Goal: Information Seeking & Learning: Find specific fact

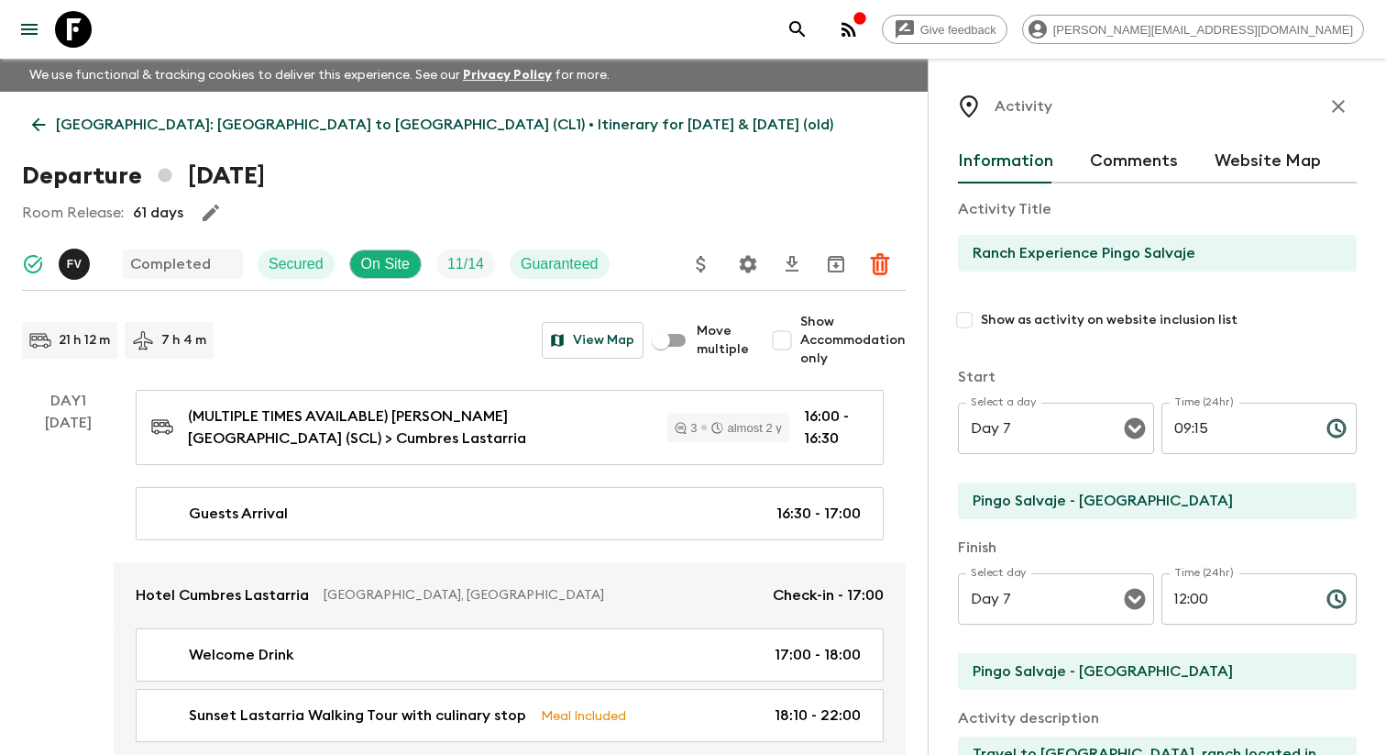
click at [22, 27] on icon "menu" at bounding box center [29, 29] width 22 height 22
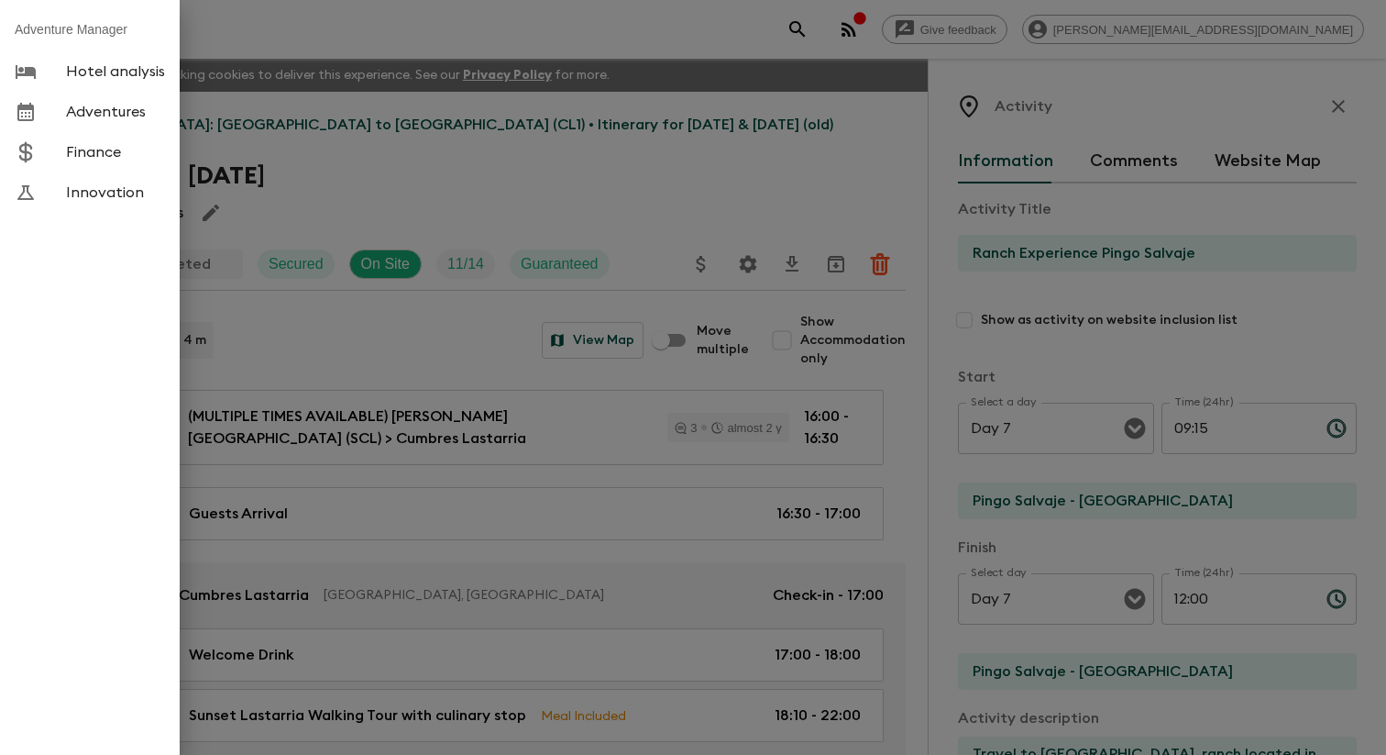
click at [104, 121] on span "Adventures" at bounding box center [115, 112] width 99 height 18
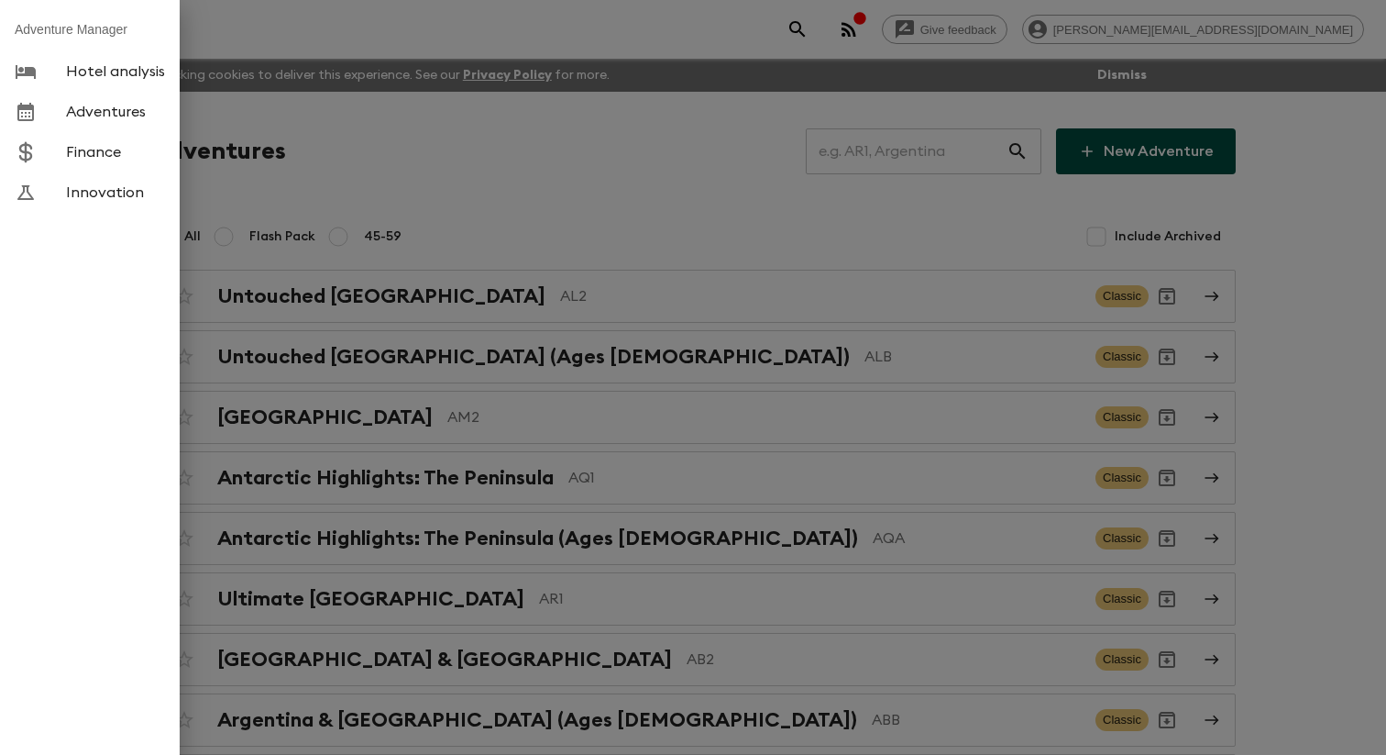
click at [414, 190] on div at bounding box center [693, 377] width 1386 height 755
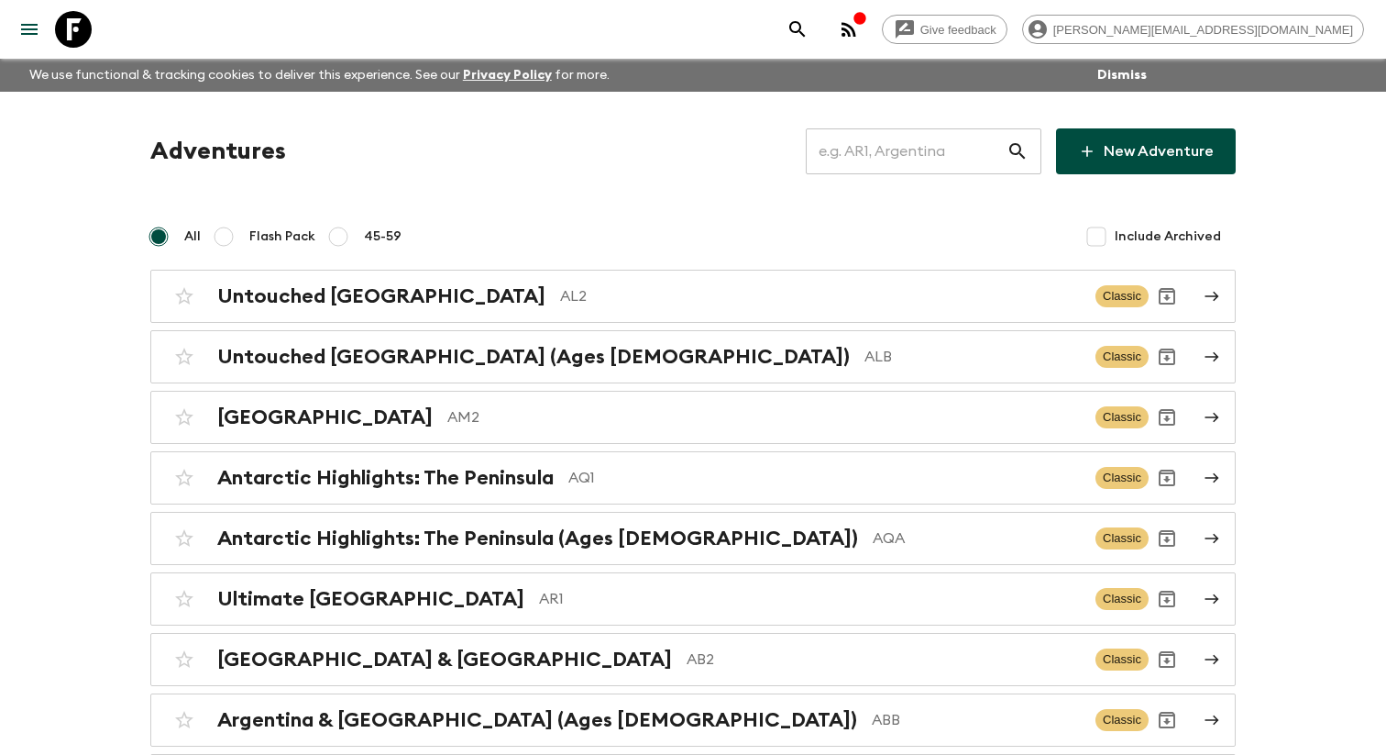
scroll to position [1115, 0]
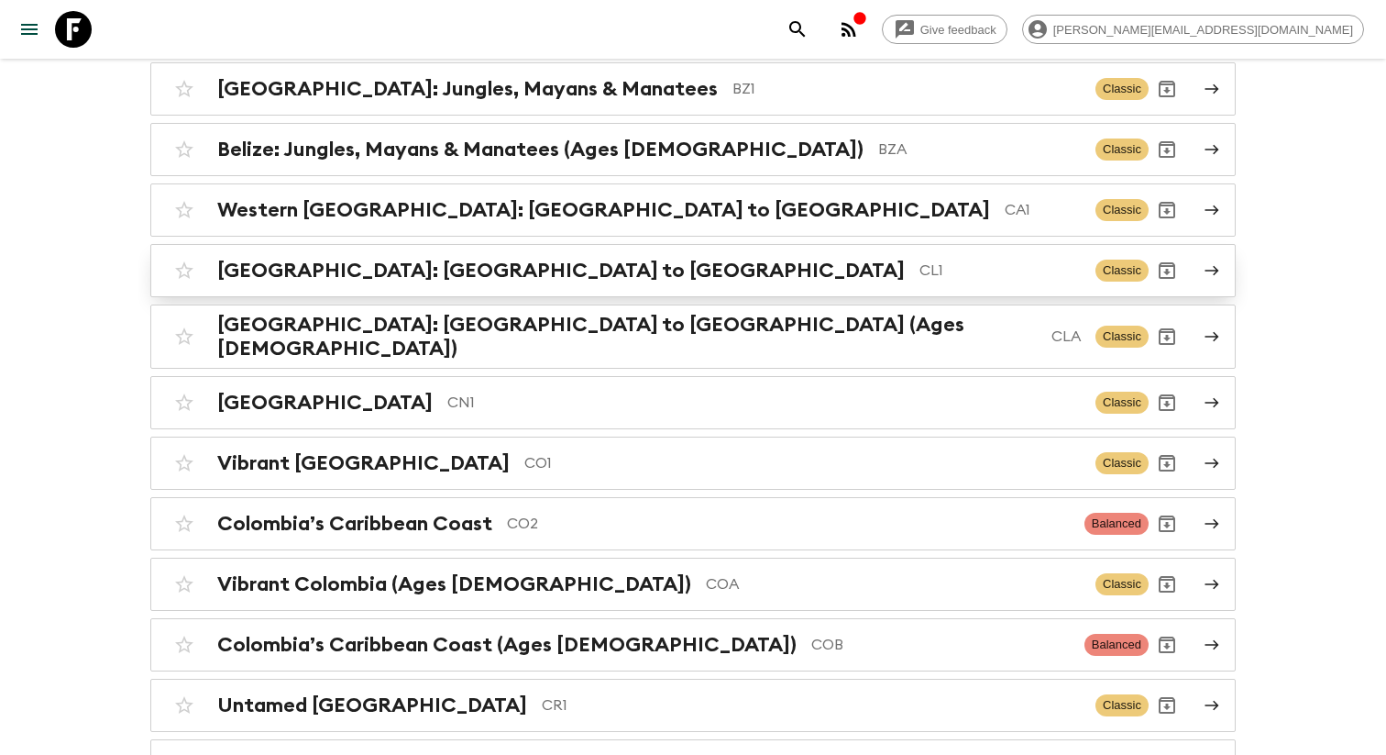
click at [459, 282] on h2 "[GEOGRAPHIC_DATA]: [GEOGRAPHIC_DATA] to [GEOGRAPHIC_DATA]" at bounding box center [561, 271] width 688 height 24
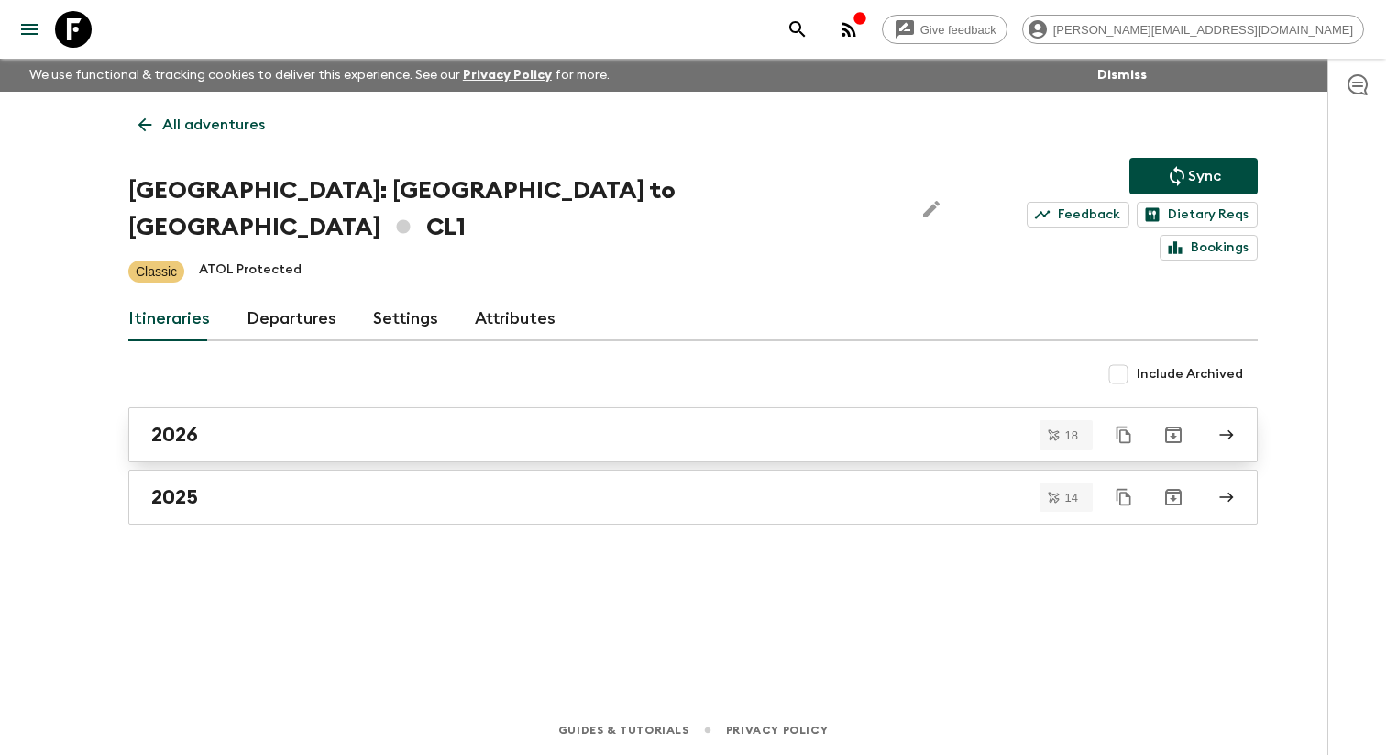
click at [225, 424] on link "2026" at bounding box center [693, 434] width 1130 height 55
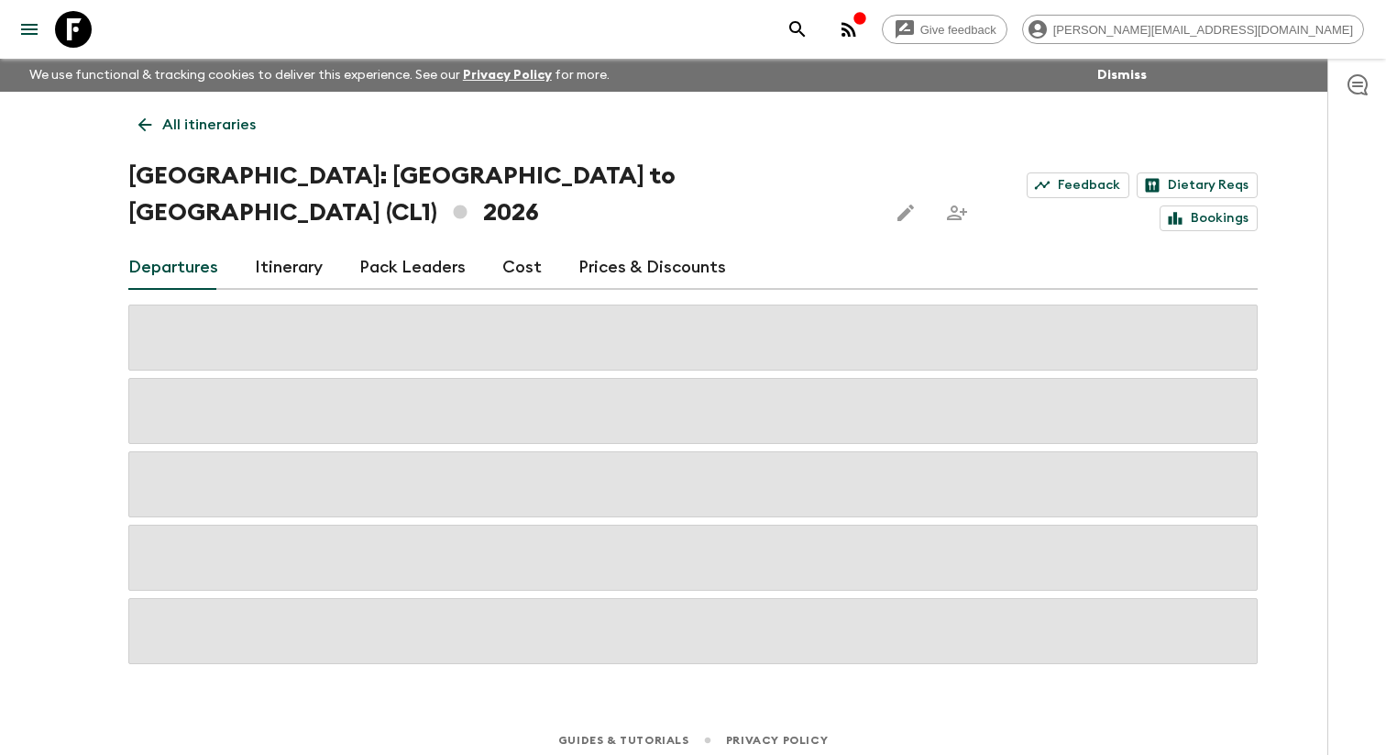
click at [312, 246] on link "Itinerary" at bounding box center [289, 268] width 68 height 44
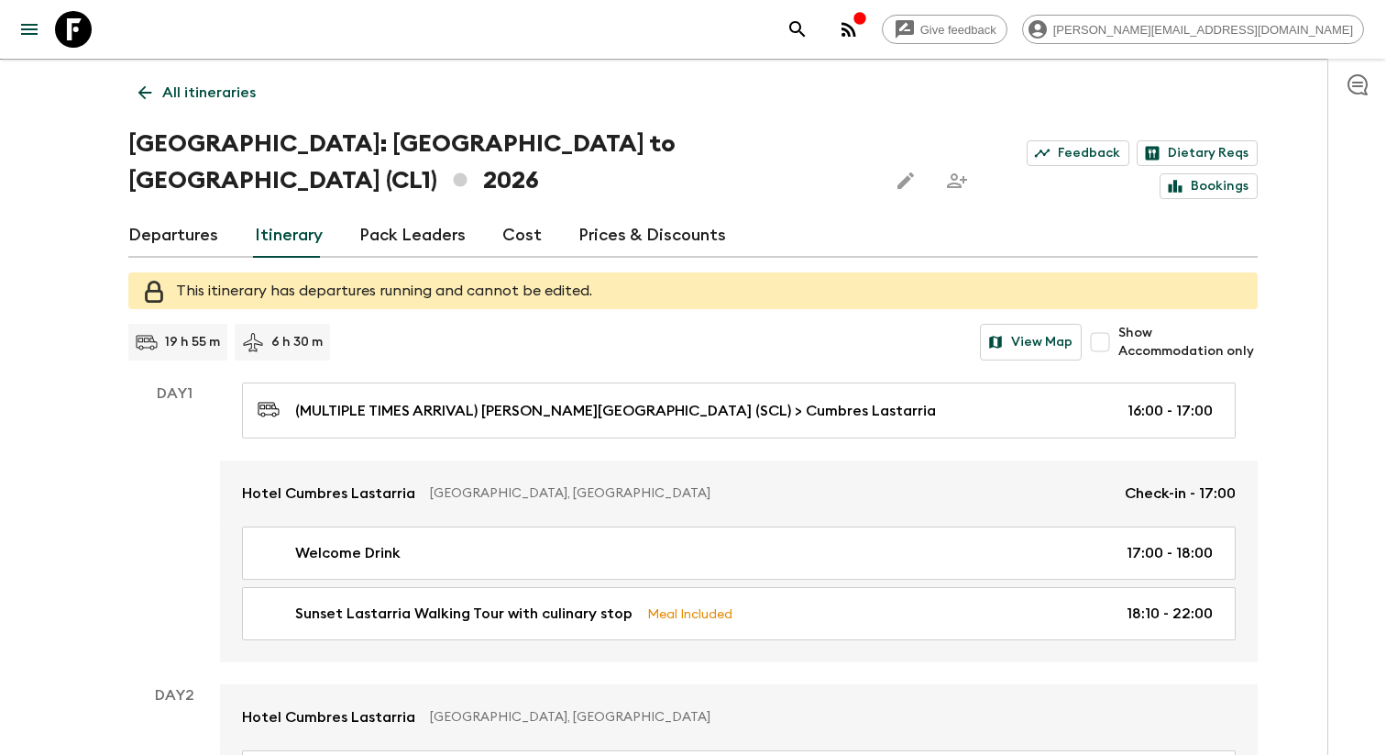
scroll to position [55, 0]
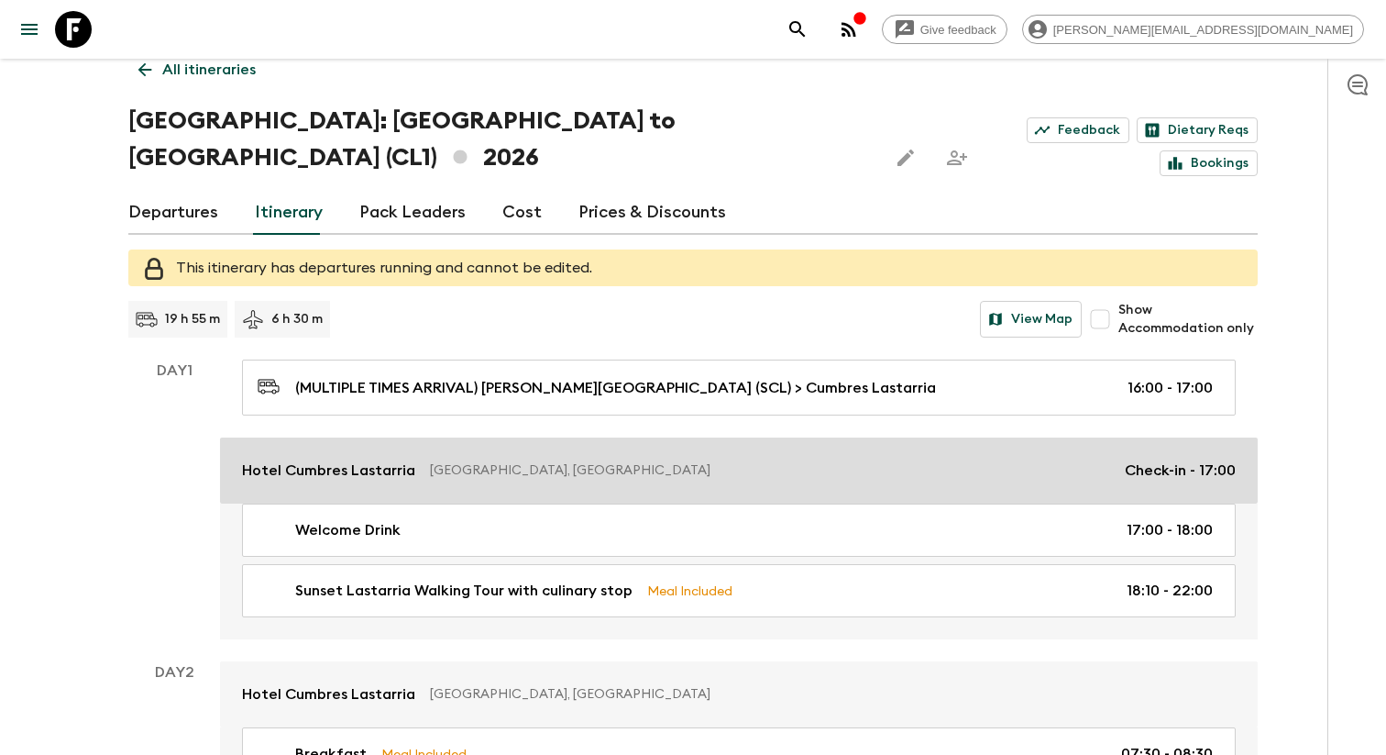
click at [543, 459] on div "Hotel Cumbres [PERSON_NAME][GEOGRAPHIC_DATA], [GEOGRAPHIC_DATA] Check-in - 17:00" at bounding box center [739, 470] width 994 height 22
click at [543, 435] on div "(MULTIPLE TIMES ARRIVAL) [PERSON_NAME][GEOGRAPHIC_DATA] (SCL) > Cumbres Lastarr…" at bounding box center [739, 499] width 1038 height 280
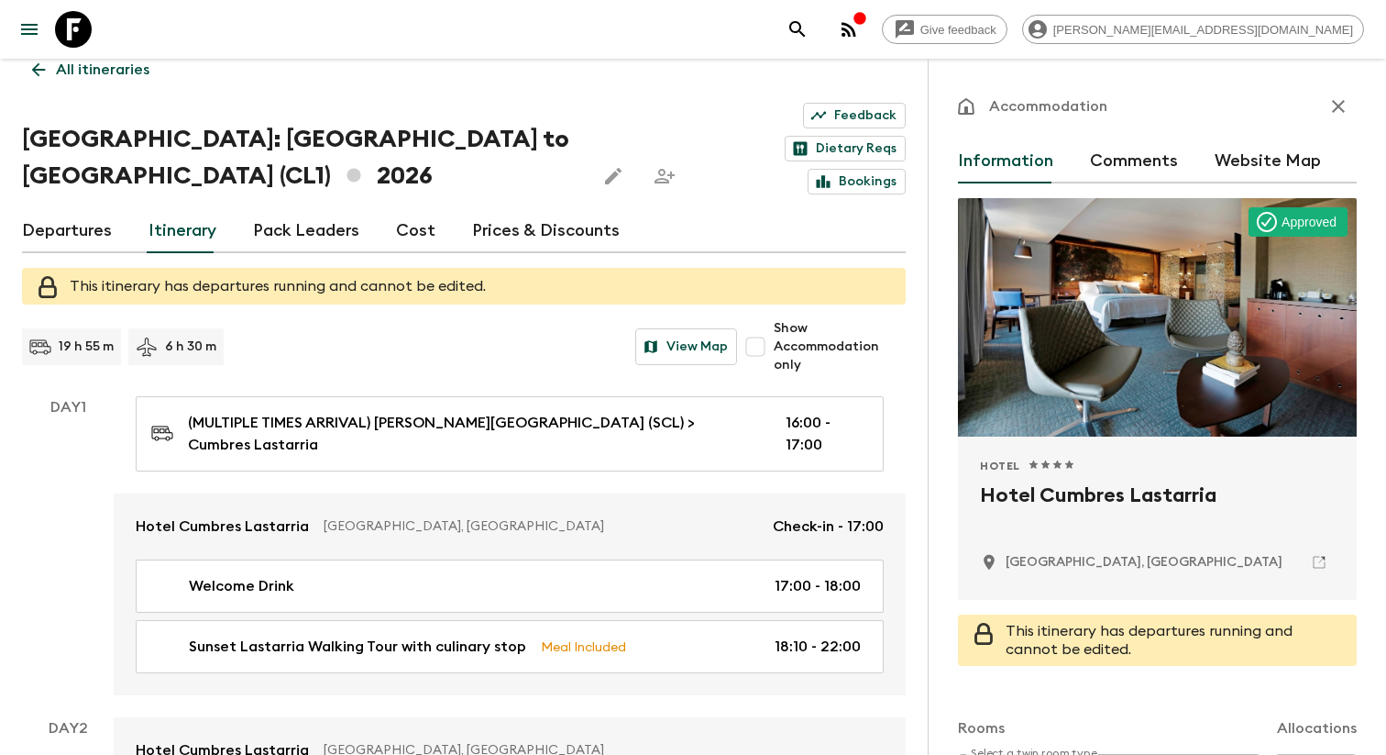
click at [1156, 494] on h2 "Hotel Cumbres Lastarria" at bounding box center [1157, 509] width 355 height 59
click at [1035, 507] on h2 "Hotel Cumbres Lastarria" at bounding box center [1157, 509] width 355 height 59
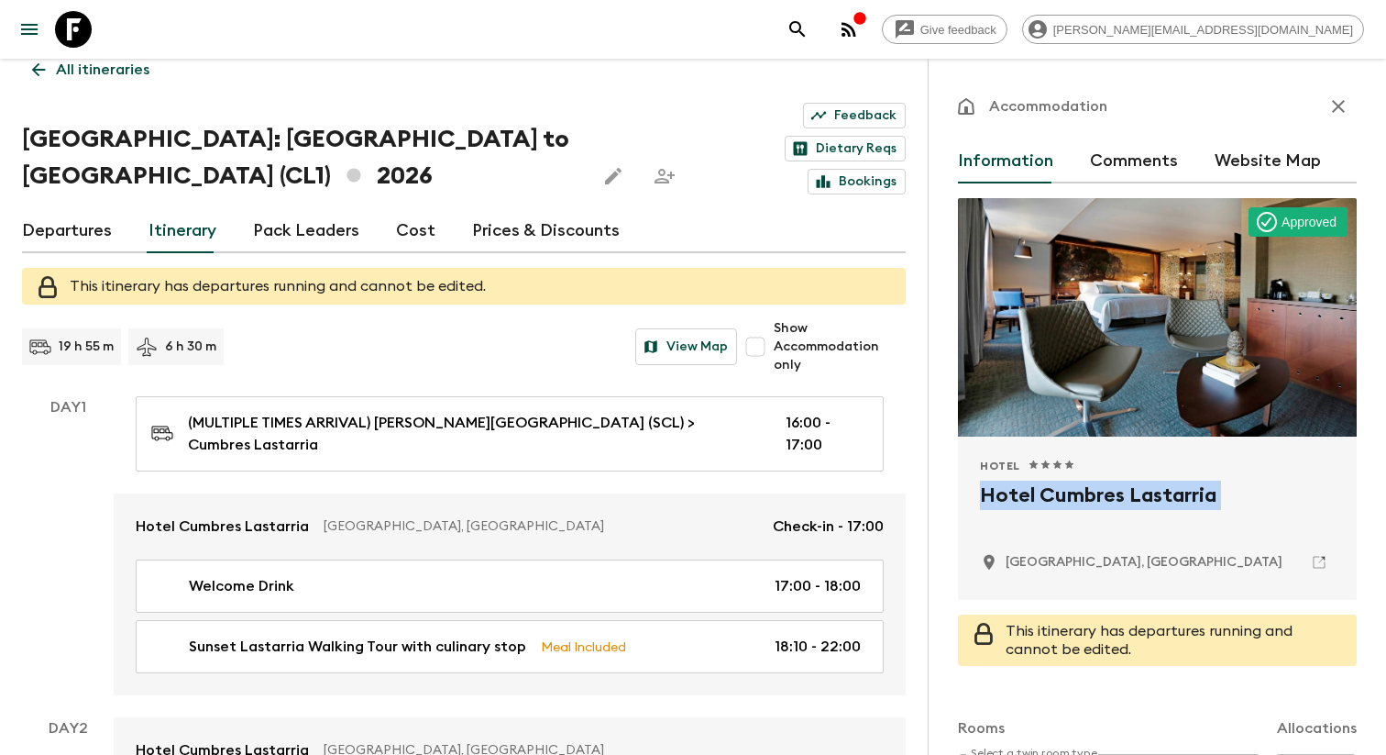
copy div "Hotel Cumbres Lastarria"
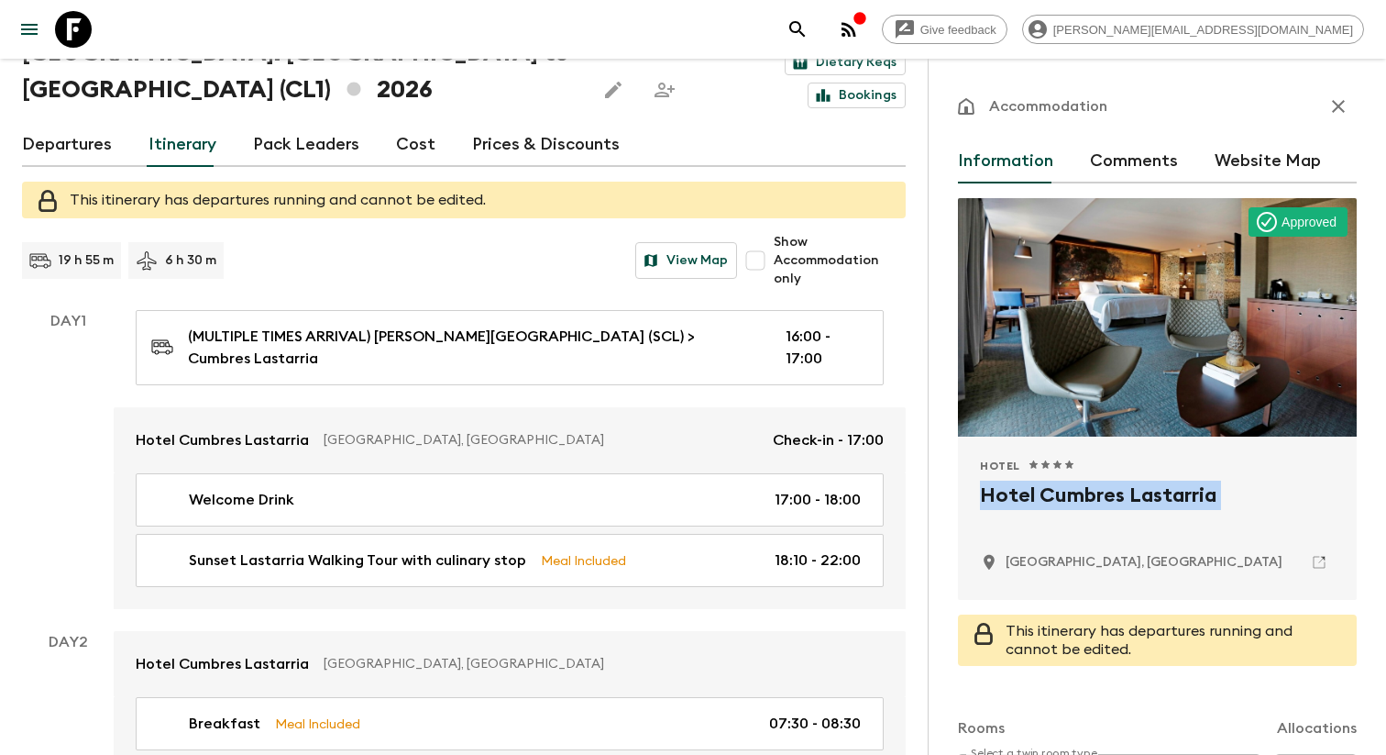
scroll to position [142, 0]
